Goal: Task Accomplishment & Management: Complete application form

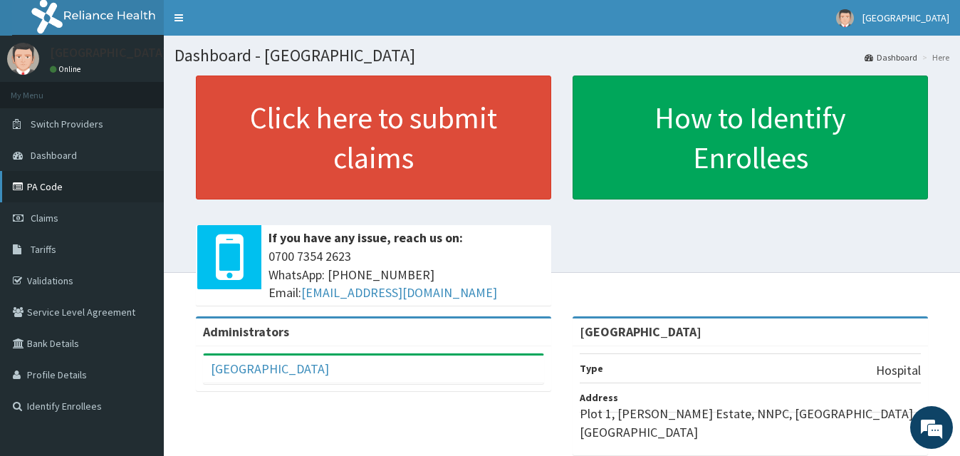
click at [64, 186] on link "PA Code" at bounding box center [82, 186] width 164 height 31
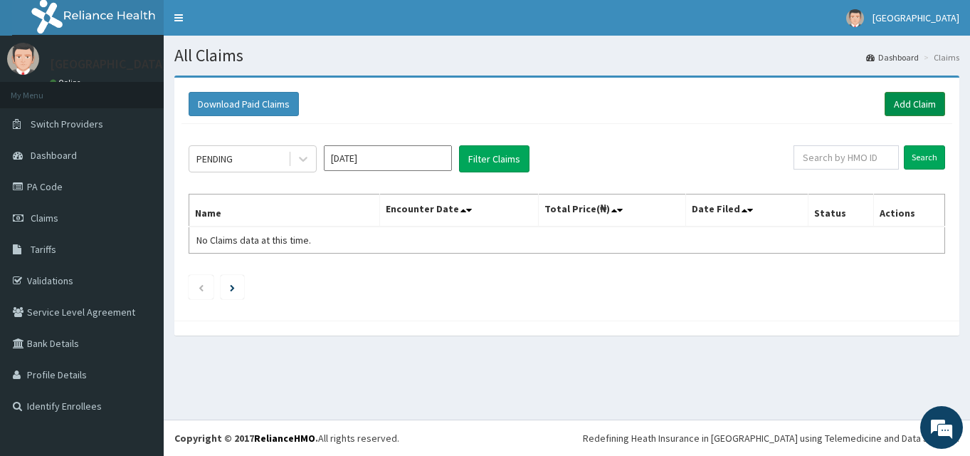
click at [915, 100] on link "Add Claim" at bounding box center [915, 104] width 61 height 24
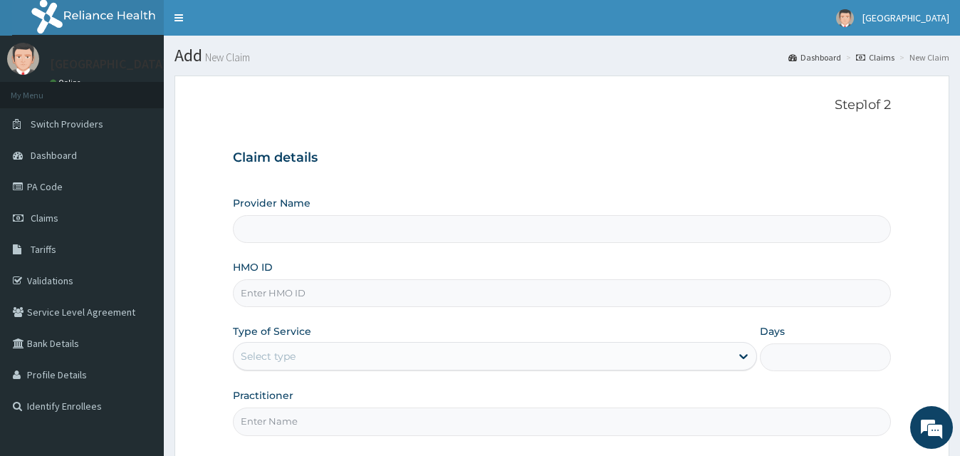
type input "[GEOGRAPHIC_DATA]"
click at [386, 233] on input "[GEOGRAPHIC_DATA]" at bounding box center [561, 229] width 657 height 28
click at [493, 238] on input "[GEOGRAPHIC_DATA]" at bounding box center [561, 229] width 657 height 28
click at [494, 233] on input "[GEOGRAPHIC_DATA]" at bounding box center [561, 229] width 657 height 28
click at [438, 283] on input "HMO ID" at bounding box center [561, 293] width 657 height 28
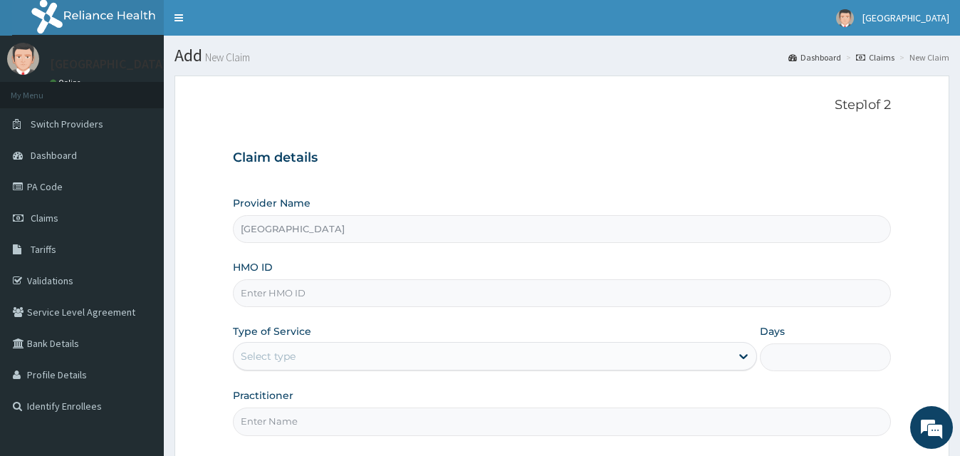
type input "oht/11145/c"
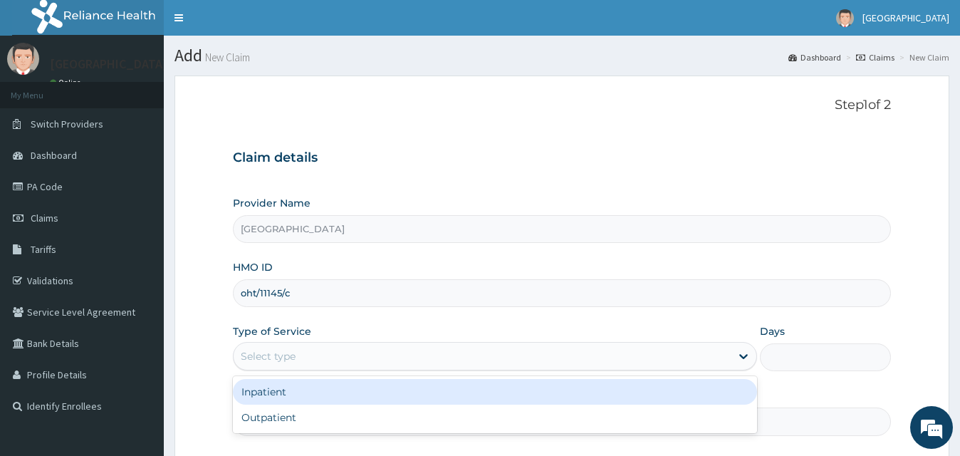
click at [353, 346] on div "Select type" at bounding box center [481, 356] width 496 height 23
click at [364, 396] on div "Inpatient" at bounding box center [494, 392] width 523 height 26
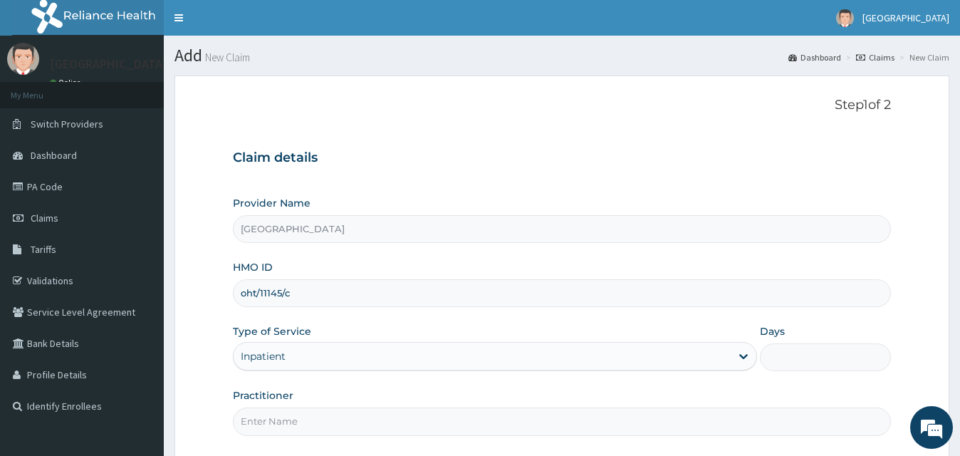
scroll to position [133, 0]
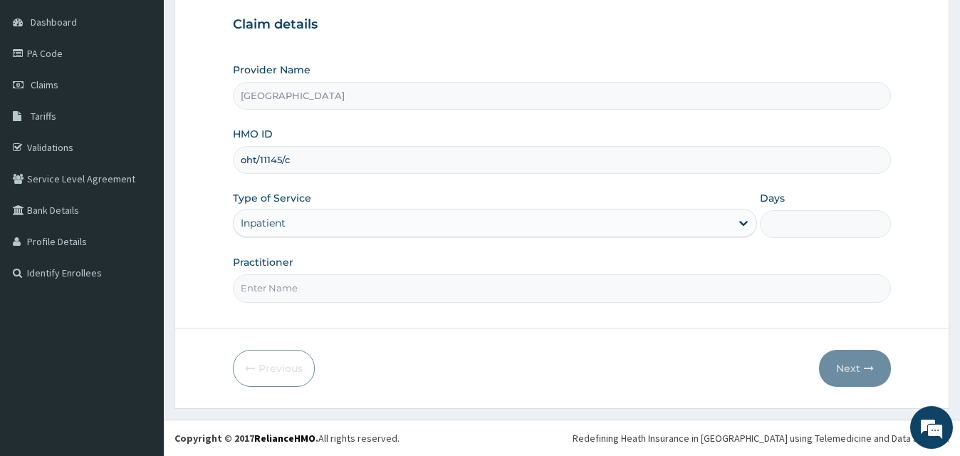
click at [609, 289] on input "Practitioner" at bounding box center [561, 288] width 657 height 28
type input "[PERSON_NAME]"
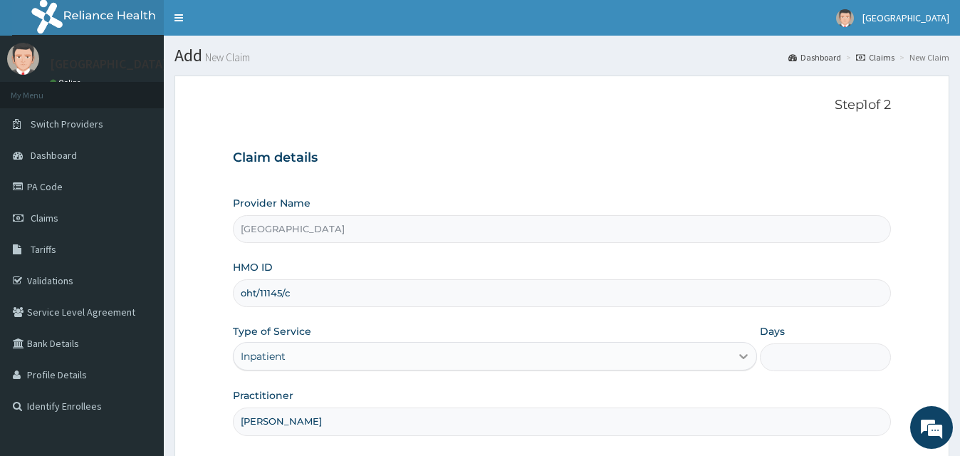
click at [745, 353] on icon at bounding box center [743, 356] width 14 height 14
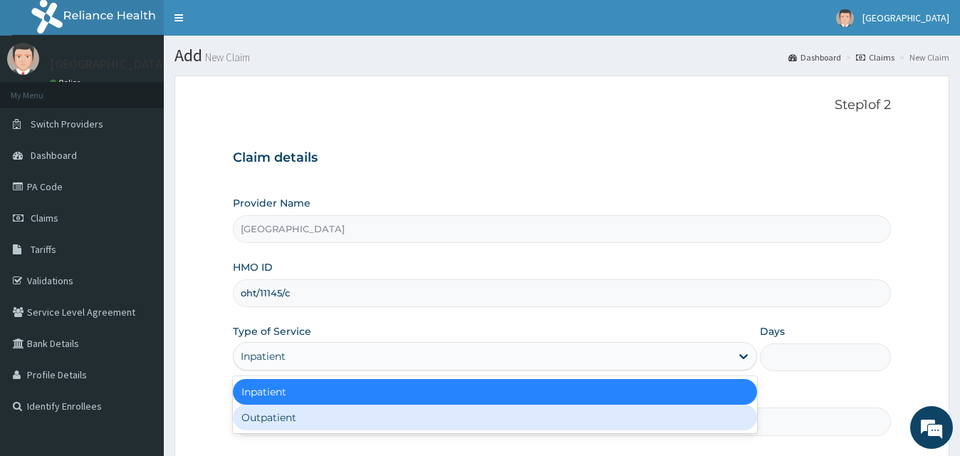
click at [616, 423] on div "Outpatient" at bounding box center [494, 417] width 523 height 26
type input "1"
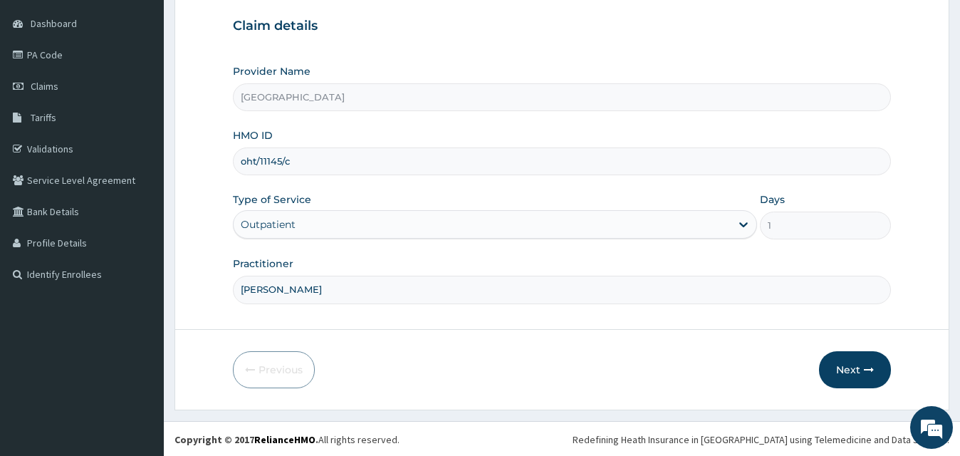
scroll to position [133, 0]
click at [856, 365] on button "Next" at bounding box center [855, 368] width 72 height 37
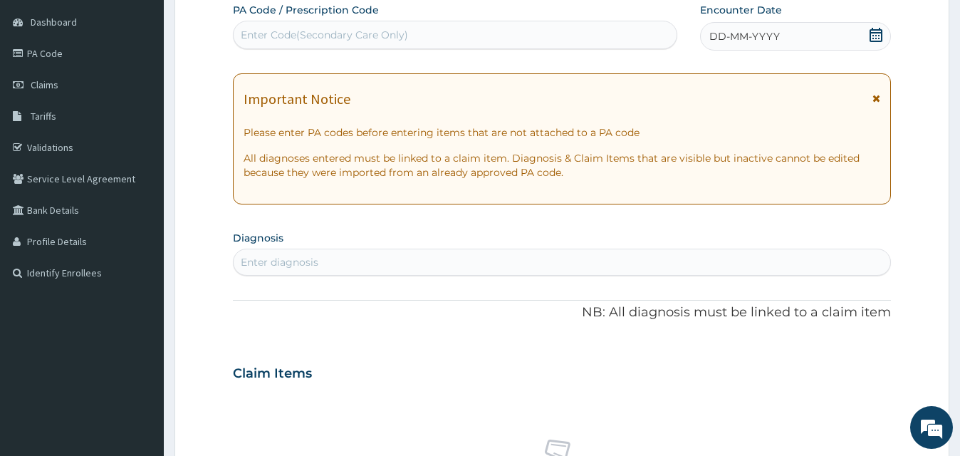
click at [387, 40] on div "Enter Code(Secondary Care Only)" at bounding box center [324, 35] width 167 height 14
paste input "PA/D050EA"
type input "PA/D050EA"
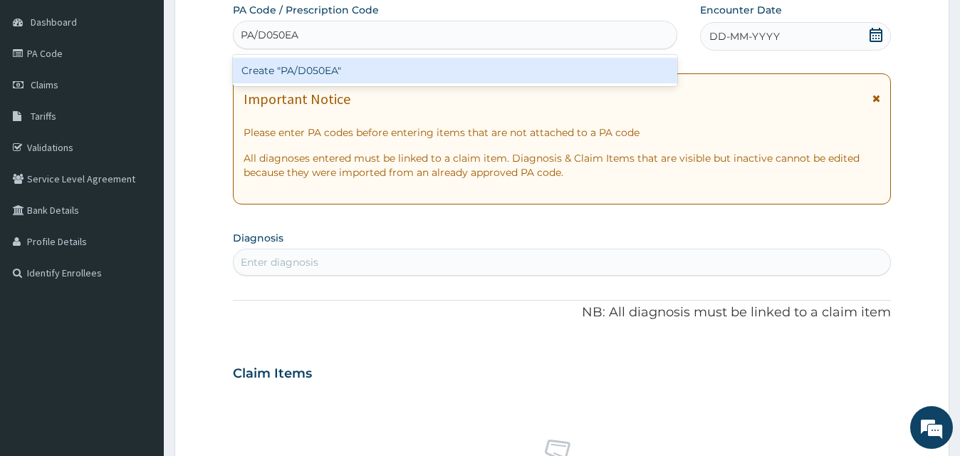
click at [455, 63] on div "Create "PA/D050EA"" at bounding box center [455, 71] width 444 height 26
